Goal: Task Accomplishment & Management: Use online tool/utility

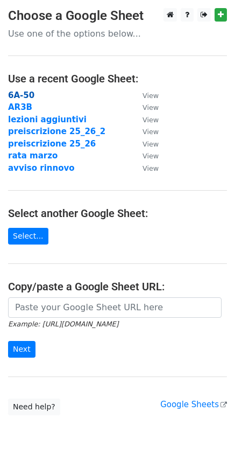
click at [22, 96] on strong "6A-50" at bounding box center [21, 95] width 26 height 10
click at [24, 92] on strong "6A-50" at bounding box center [21, 95] width 26 height 10
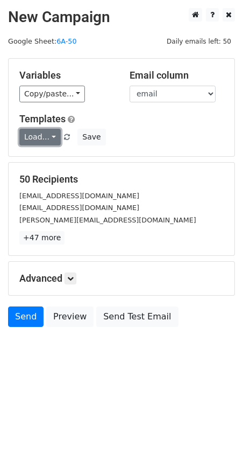
click at [42, 135] on link "Load..." at bounding box center [39, 137] width 41 height 17
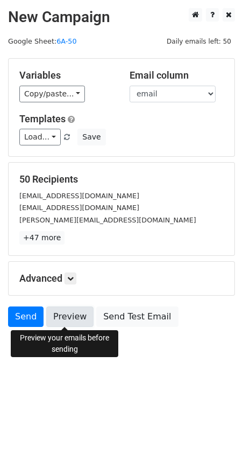
click at [71, 320] on link "Preview" at bounding box center [69, 316] width 47 height 20
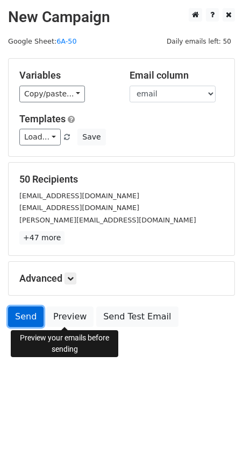
click at [25, 318] on link "Send" at bounding box center [26, 316] width 36 height 20
